Goal: Communication & Community: Answer question/provide support

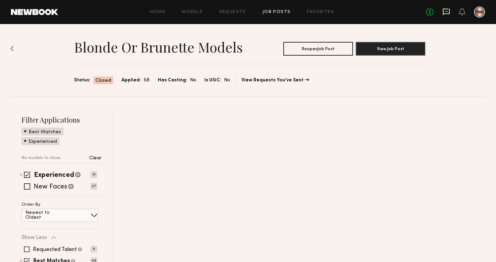
click at [443, 12] on icon at bounding box center [446, 12] width 7 height 7
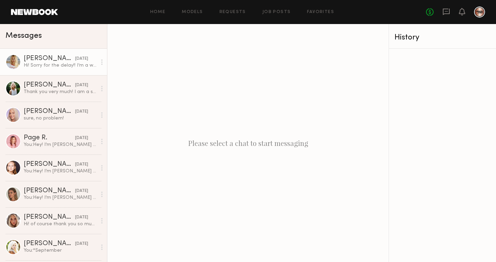
click at [66, 64] on div "Hi! Sorry for the delay!! I’m a women’s 11 but can squeeze into a 10!" at bounding box center [60, 65] width 73 height 7
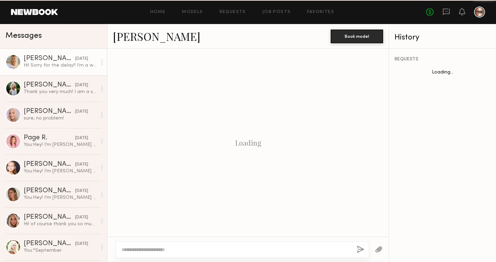
scroll to position [526, 0]
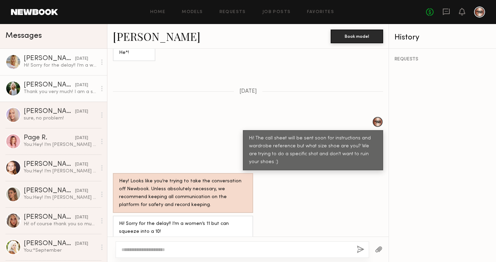
click at [64, 86] on div "[PERSON_NAME]" at bounding box center [49, 85] width 51 height 7
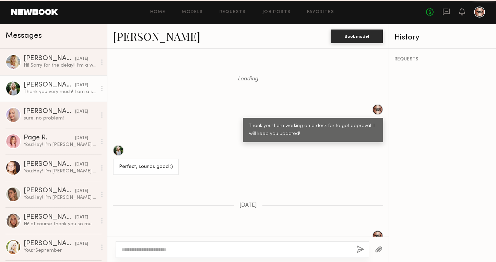
scroll to position [569, 0]
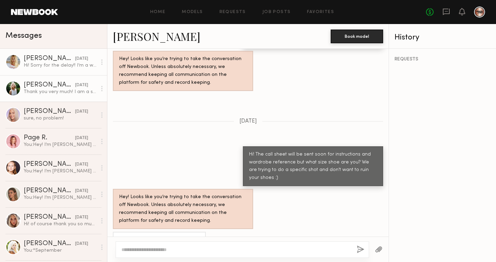
click at [64, 71] on link "[PERSON_NAME] [DATE] Hi! Sorry for the delay!! I’m a women’s 11 but can squeeze…" at bounding box center [53, 62] width 107 height 26
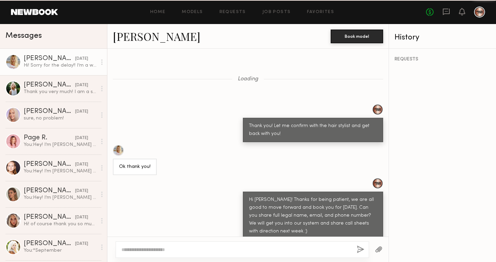
scroll to position [526, 0]
